Goal: Task Accomplishment & Management: Complete application form

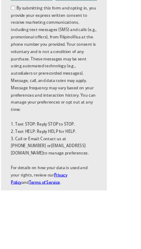
scroll to position [430, 0]
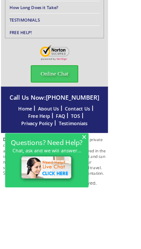
scroll to position [4516, 0]
click at [111, 181] on span "×" at bounding box center [108, 177] width 6 height 7
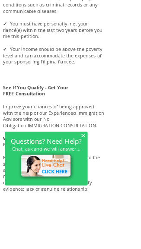
scroll to position [750, 0]
click at [74, 237] on img at bounding box center [61, 218] width 74 height 38
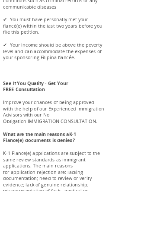
scroll to position [783, 0]
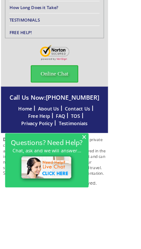
scroll to position [2798, 0]
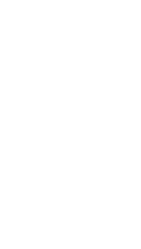
scroll to position [822, 0]
